Goal: Navigation & Orientation: Find specific page/section

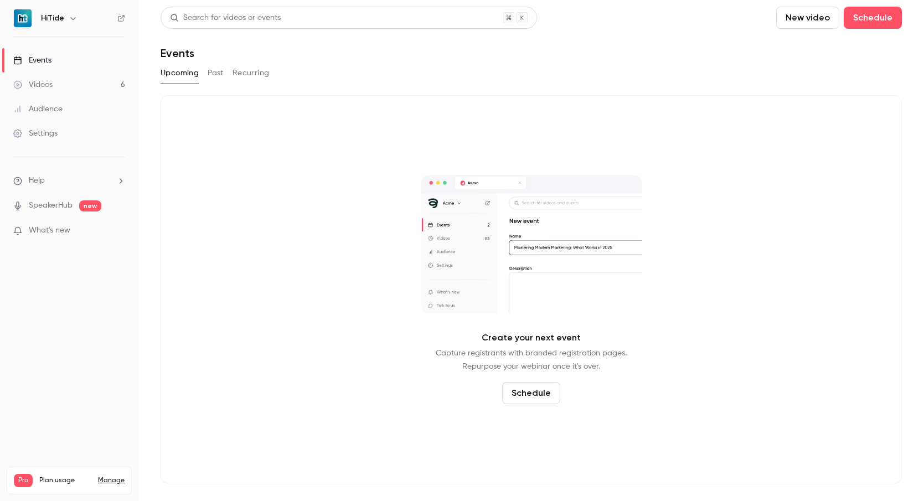
click at [119, 476] on link "Manage" at bounding box center [111, 480] width 27 height 9
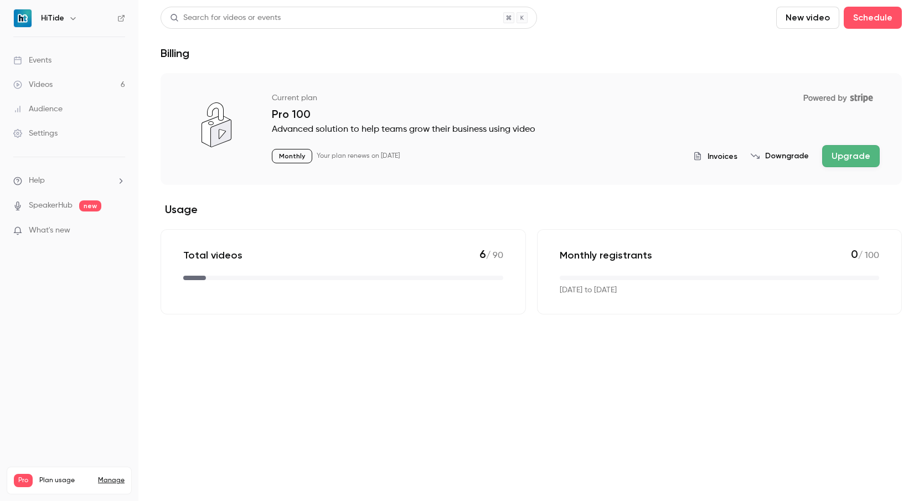
click at [805, 151] on button "Downgrade" at bounding box center [780, 156] width 58 height 11
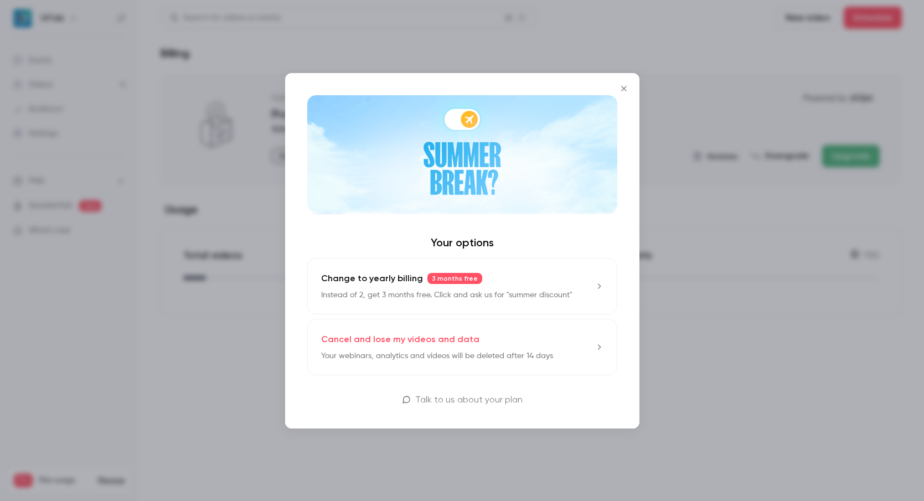
click at [252, 343] on div at bounding box center [462, 250] width 924 height 501
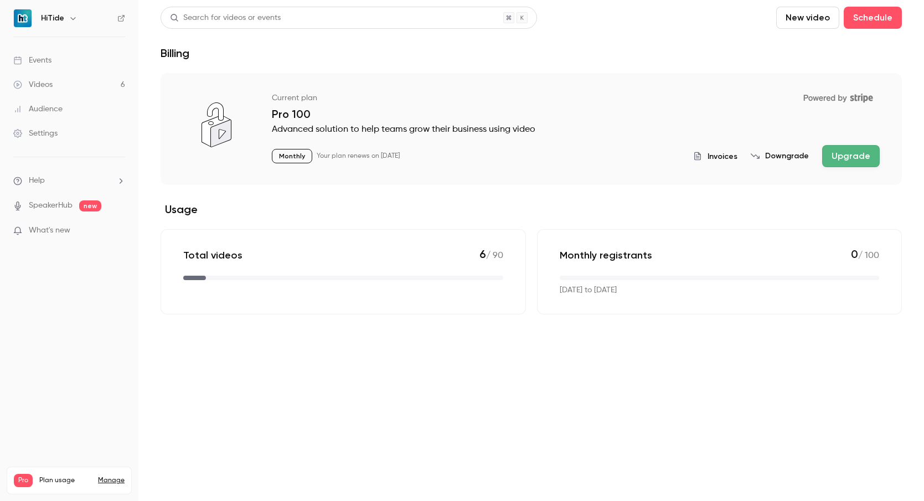
click at [797, 159] on button "Downgrade" at bounding box center [780, 156] width 58 height 11
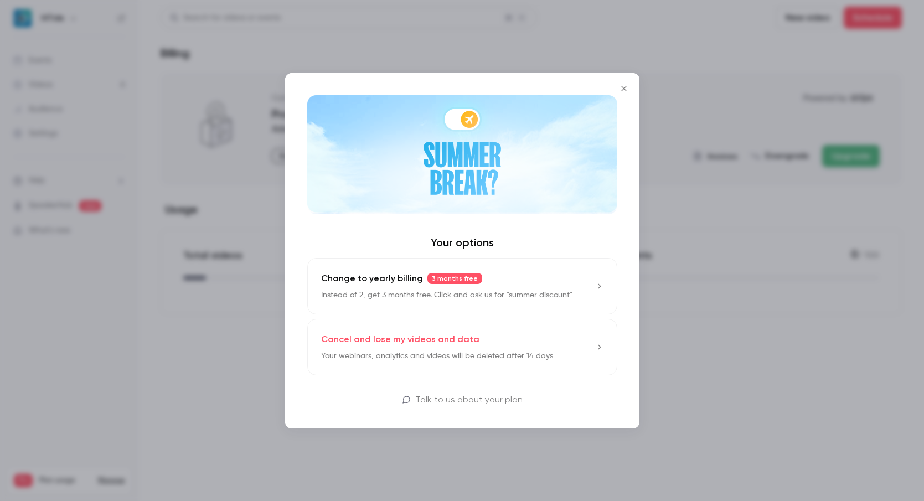
click at [451, 240] on h4 "Your options" at bounding box center [462, 242] width 310 height 13
drag, startPoint x: 616, startPoint y: 89, endPoint x: 540, endPoint y: 84, distance: 76.1
click at [616, 89] on button "Close" at bounding box center [624, 89] width 22 height 22
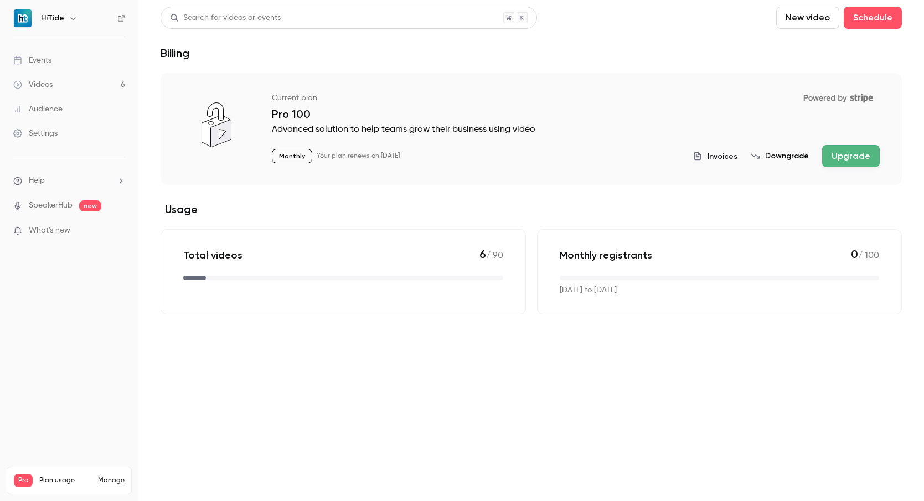
click at [42, 61] on div "Events" at bounding box center [32, 60] width 38 height 11
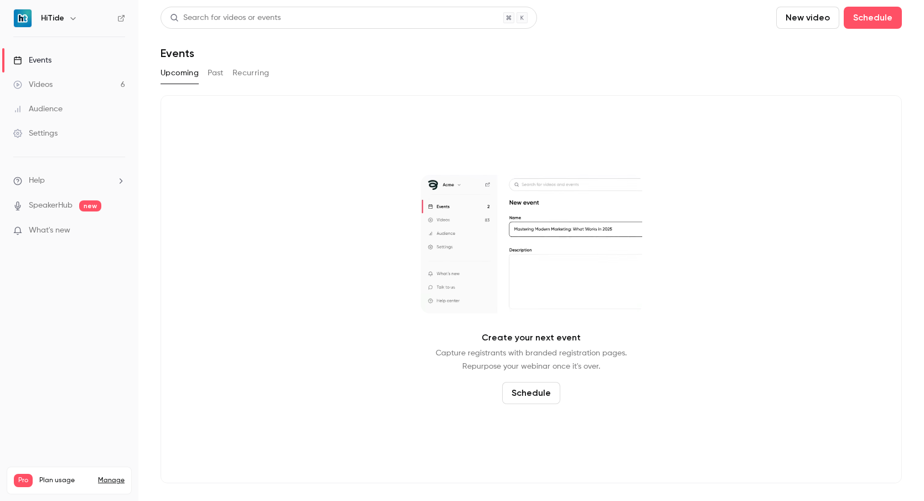
click at [42, 59] on div "Events" at bounding box center [32, 60] width 38 height 11
click at [222, 72] on button "Past" at bounding box center [216, 73] width 16 height 18
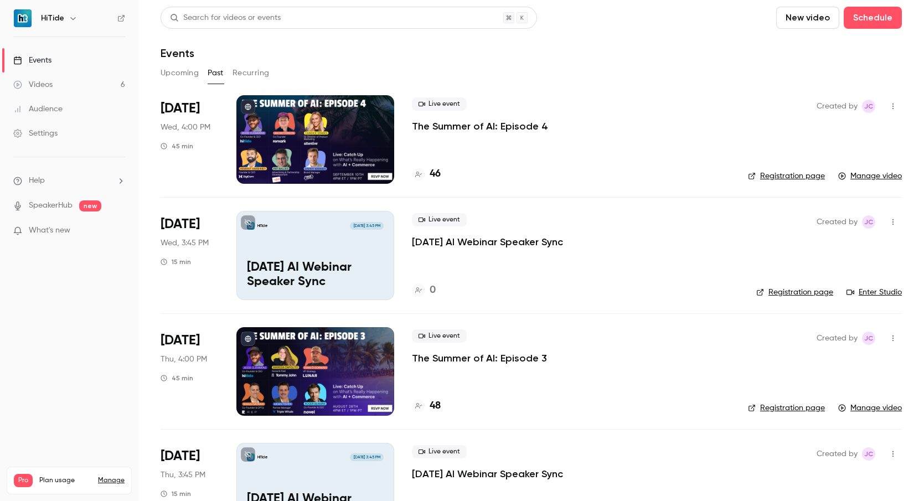
click at [276, 379] on div at bounding box center [315, 371] width 158 height 89
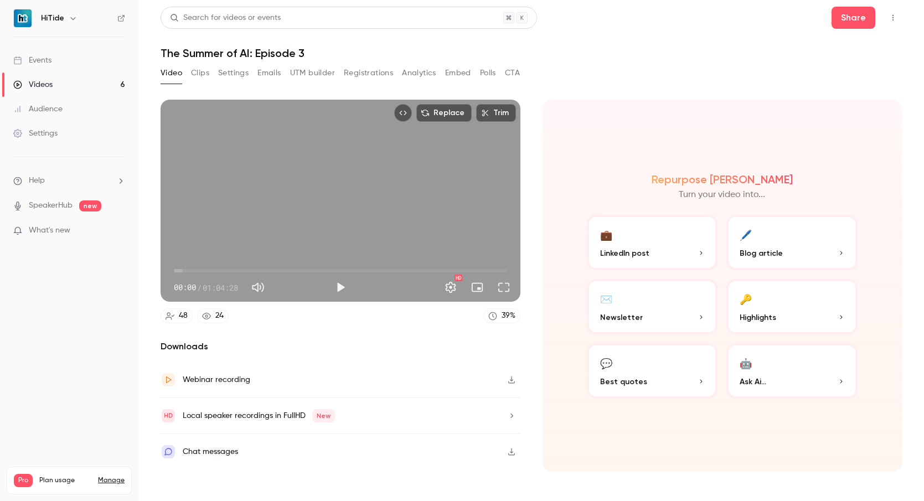
click at [372, 72] on button "Registrations" at bounding box center [368, 73] width 49 height 18
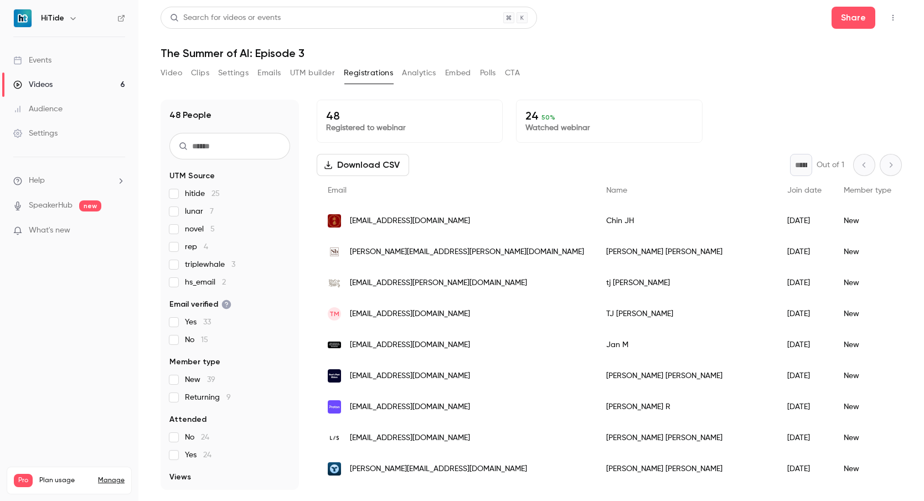
click at [169, 74] on button "Video" at bounding box center [172, 73] width 22 height 18
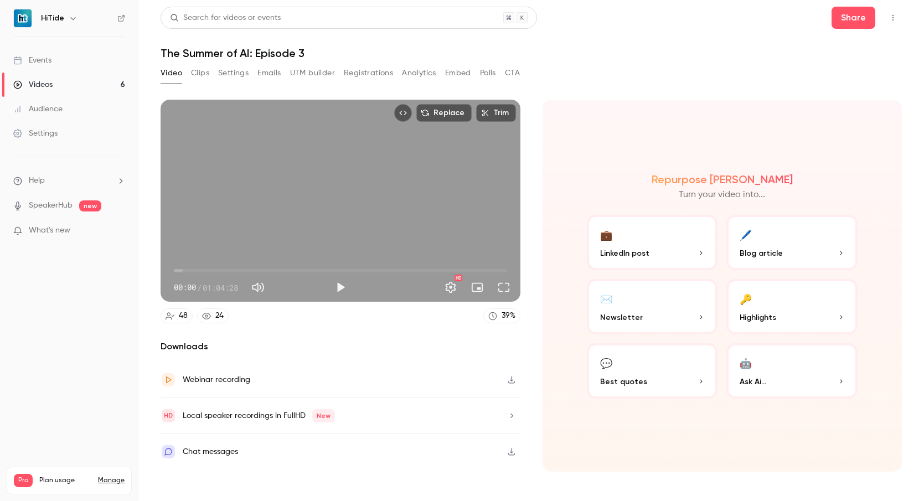
click at [198, 75] on button "Clips" at bounding box center [200, 73] width 18 height 18
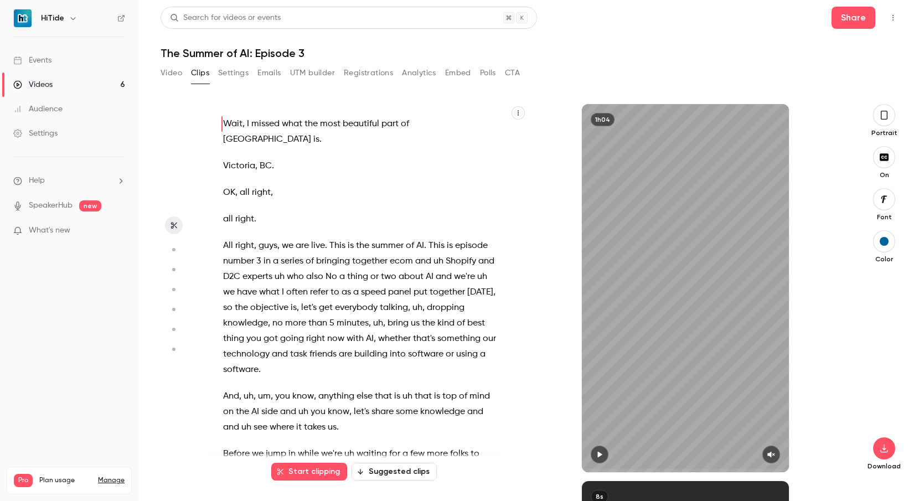
click at [175, 73] on button "Video" at bounding box center [172, 73] width 22 height 18
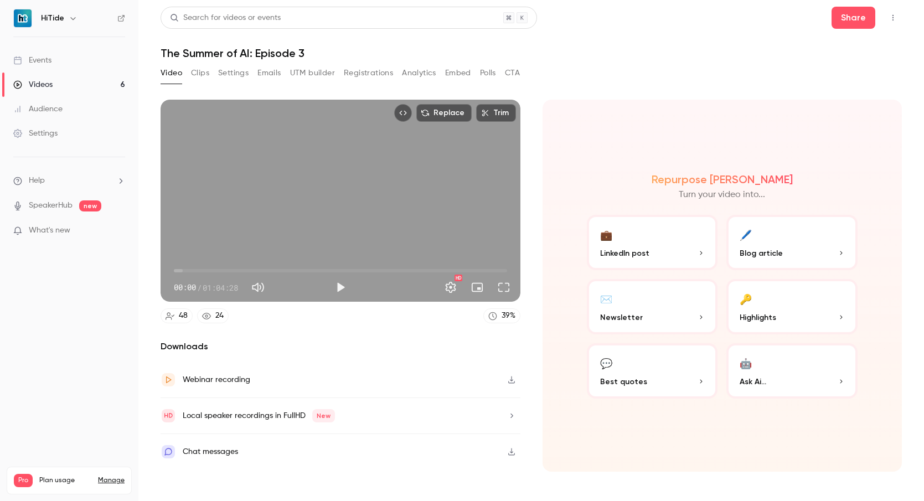
click at [371, 72] on button "Registrations" at bounding box center [368, 73] width 49 height 18
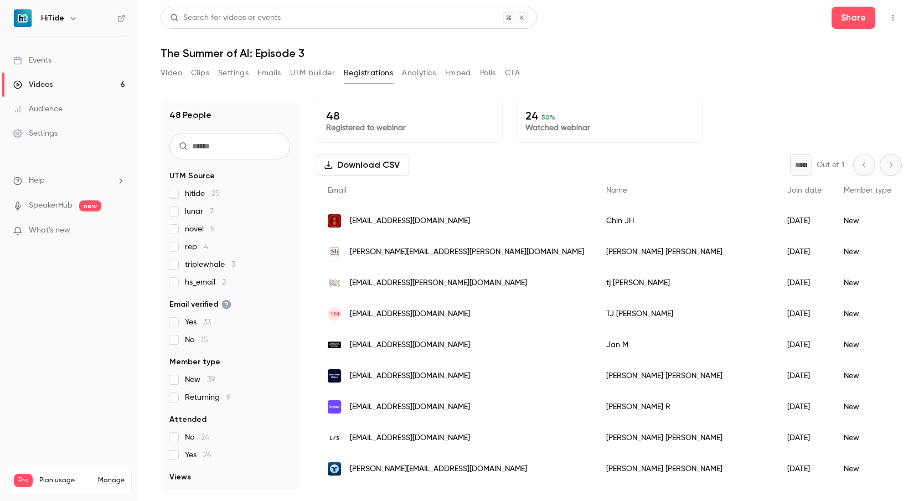
click at [37, 86] on div "Videos" at bounding box center [32, 84] width 39 height 11
